Goal: Obtain resource: Download file/media

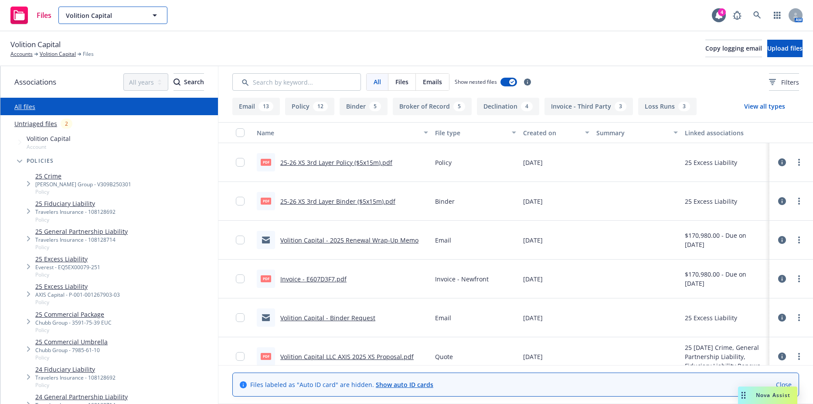
click at [117, 18] on span "Volition Capital" at bounding box center [103, 15] width 75 height 9
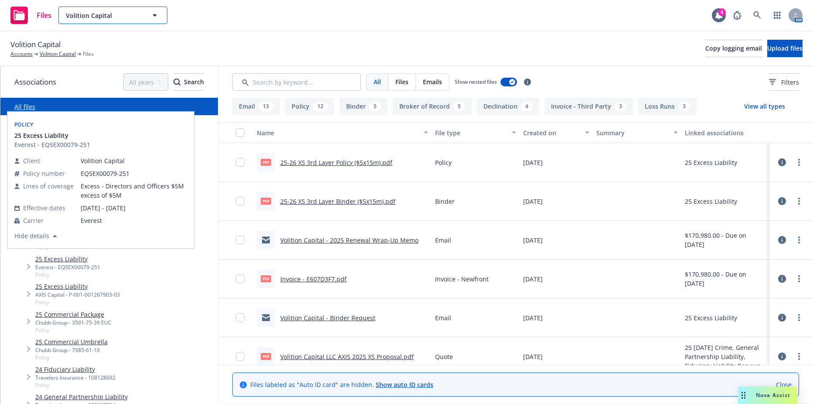
click at [98, 17] on span "Volition Capital" at bounding box center [103, 15] width 75 height 9
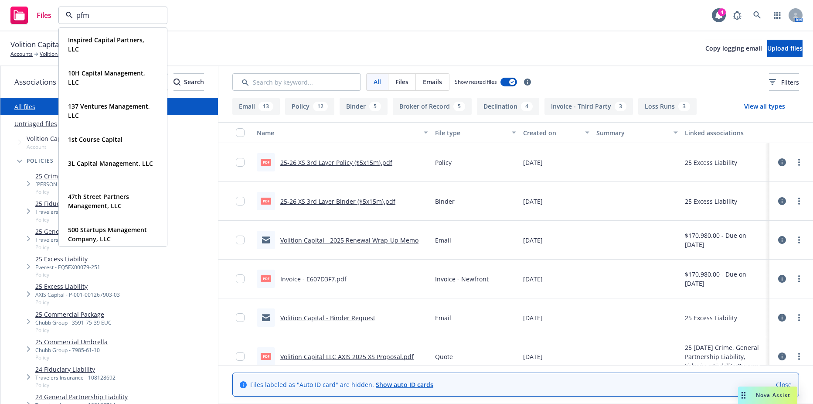
type input "pfm"
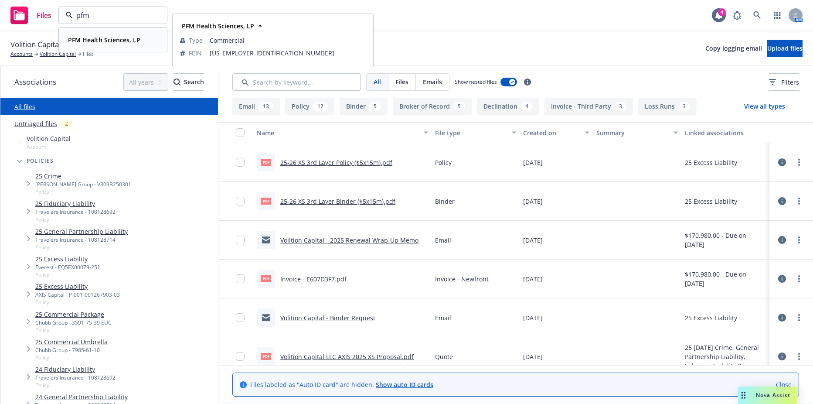
click at [93, 41] on strong "PFM Health Sciences, LP" at bounding box center [104, 40] width 72 height 8
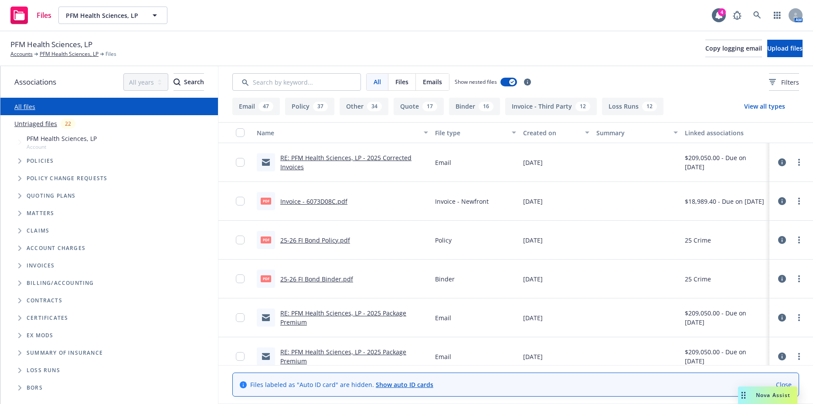
click at [16, 160] on span "Tree Example" at bounding box center [20, 161] width 14 height 14
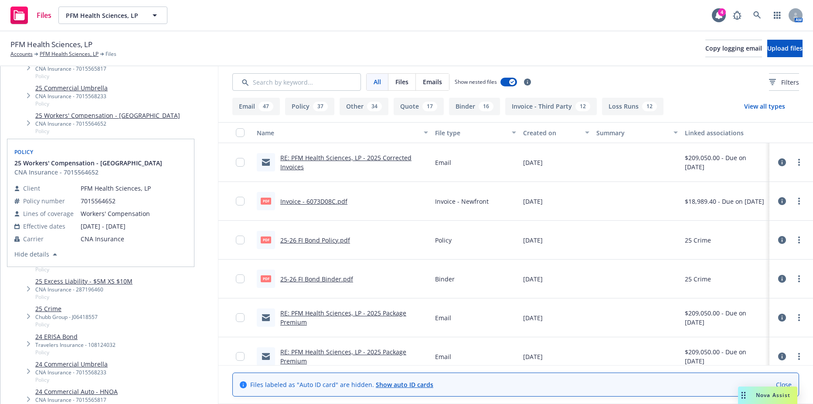
scroll to position [218, 0]
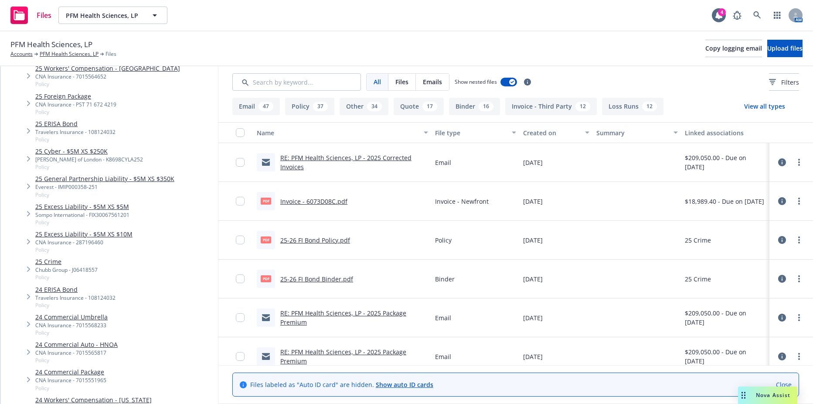
click at [112, 238] on link "25 Excess Liability - $5M XS $10M" at bounding box center [83, 233] width 97 height 9
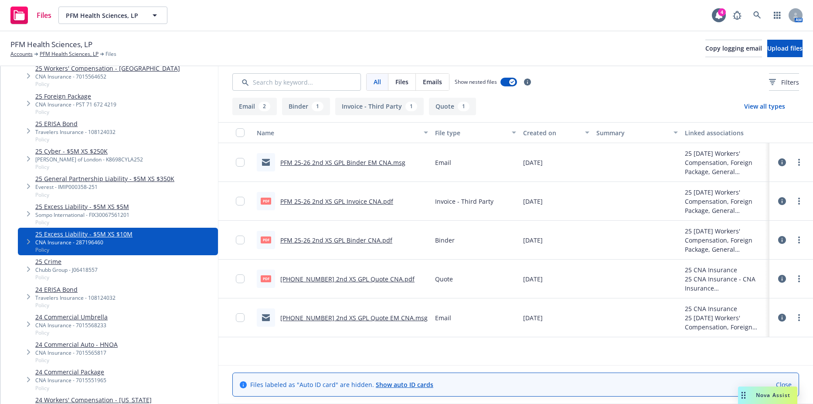
click at [104, 202] on link "25 Excess Liability - $5M XS $5M" at bounding box center [82, 206] width 94 height 9
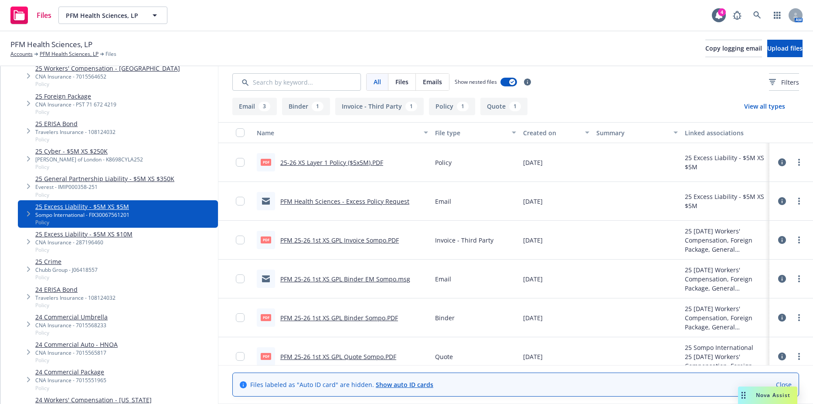
click at [114, 177] on link "25 General Partnership Liability - $5M XS $350K" at bounding box center [104, 178] width 139 height 9
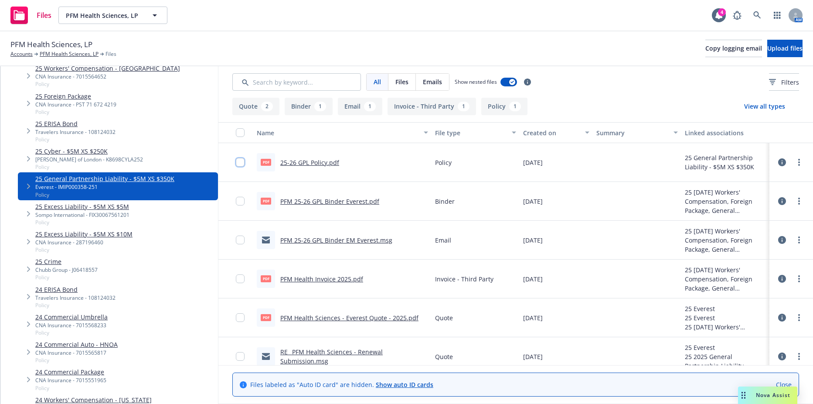
click at [238, 161] on input "checkbox" at bounding box center [240, 162] width 9 height 9
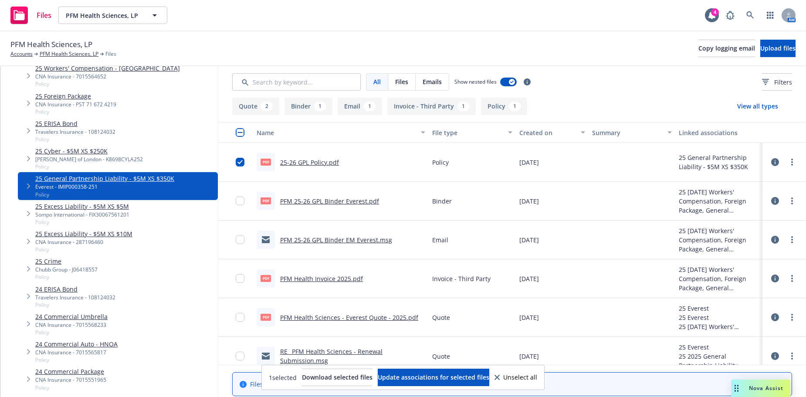
click at [107, 212] on div "Sompo International - FIX30067561201" at bounding box center [82, 214] width 94 height 7
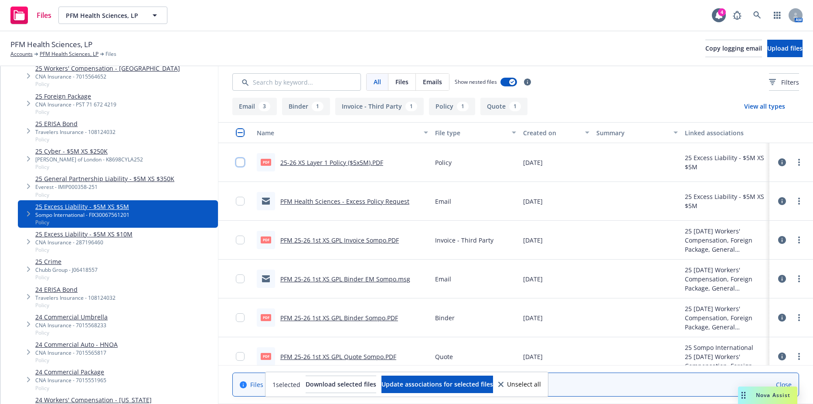
click at [239, 165] on input "checkbox" at bounding box center [240, 162] width 9 height 9
click at [341, 386] on span "Download selected files" at bounding box center [340, 384] width 71 height 8
